Goal: Find specific page/section: Find specific page/section

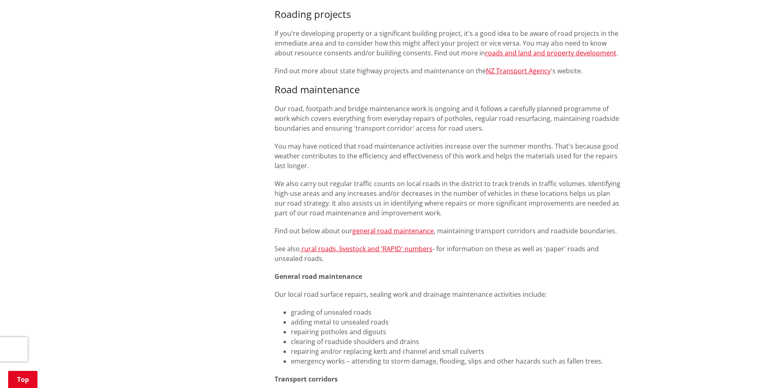
scroll to position [529, 0]
click at [382, 229] on link "general road maintenance" at bounding box center [392, 231] width 81 height 9
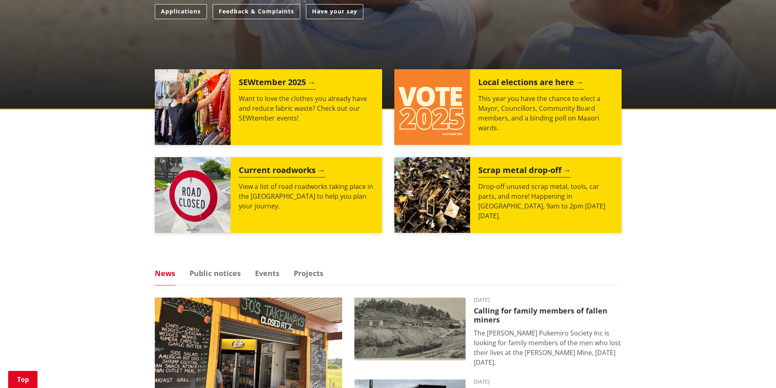
scroll to position [244, 0]
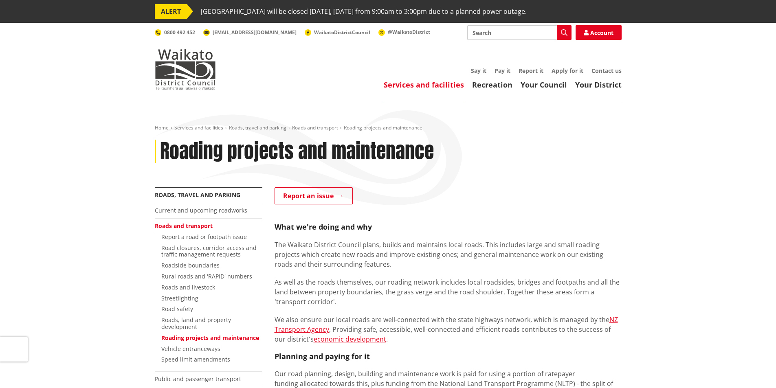
scroll to position [529, 0]
